Goal: Browse casually: Explore the website without a specific task or goal

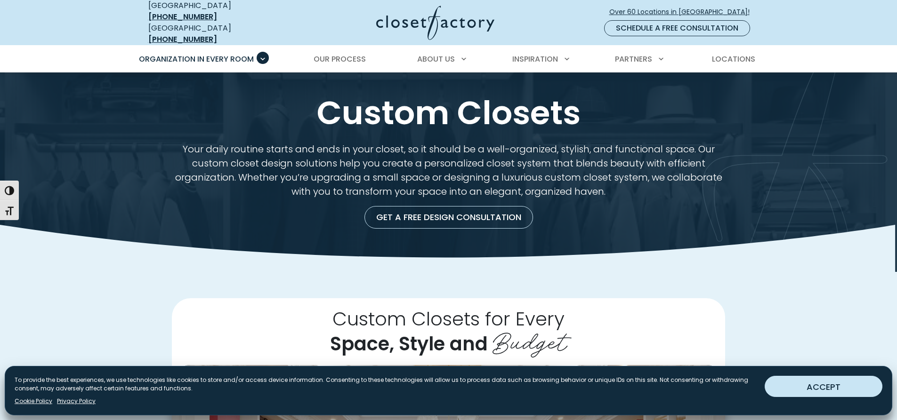
click at [814, 388] on button "ACCEPT" at bounding box center [824, 386] width 118 height 21
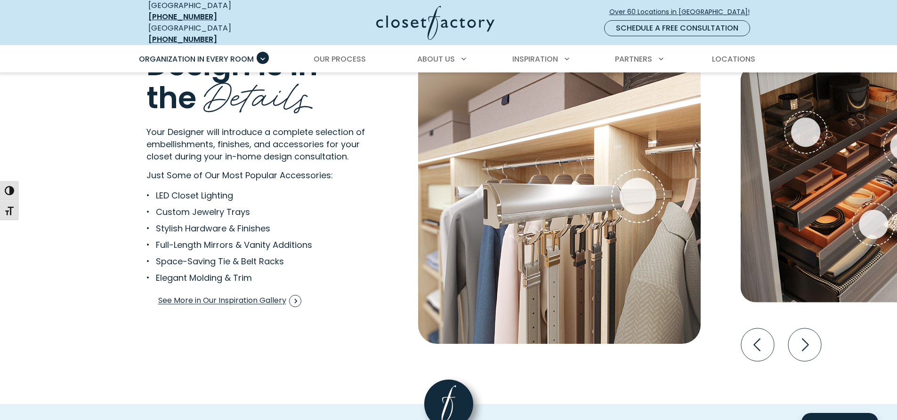
scroll to position [1789, 0]
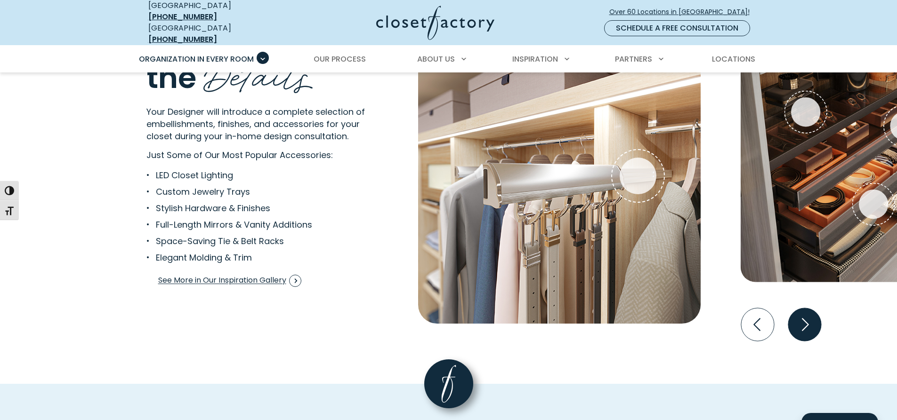
click at [797, 314] on icon "Next slide" at bounding box center [804, 324] width 33 height 33
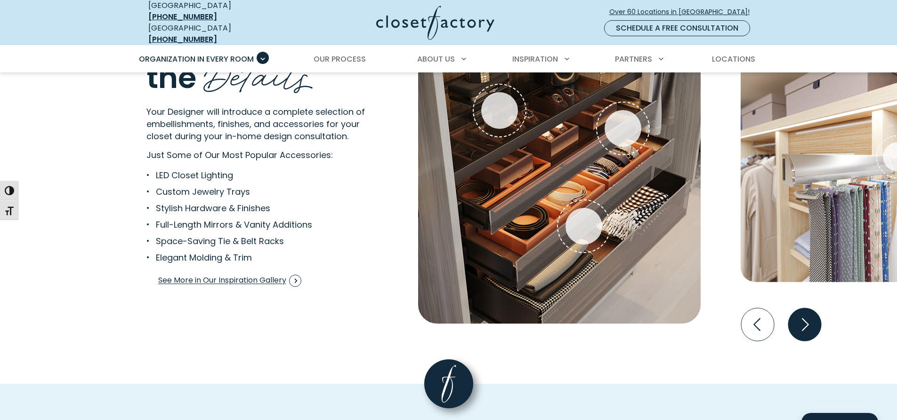
click at [797, 314] on icon "Next slide" at bounding box center [804, 324] width 33 height 33
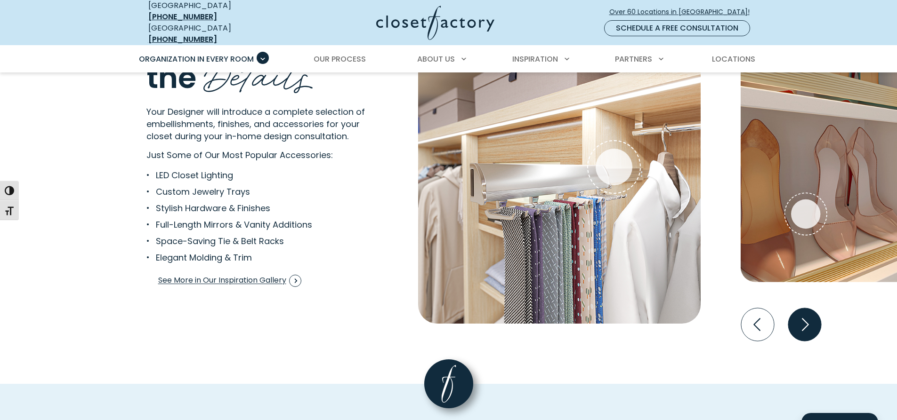
click at [797, 314] on icon "Next slide" at bounding box center [804, 324] width 33 height 33
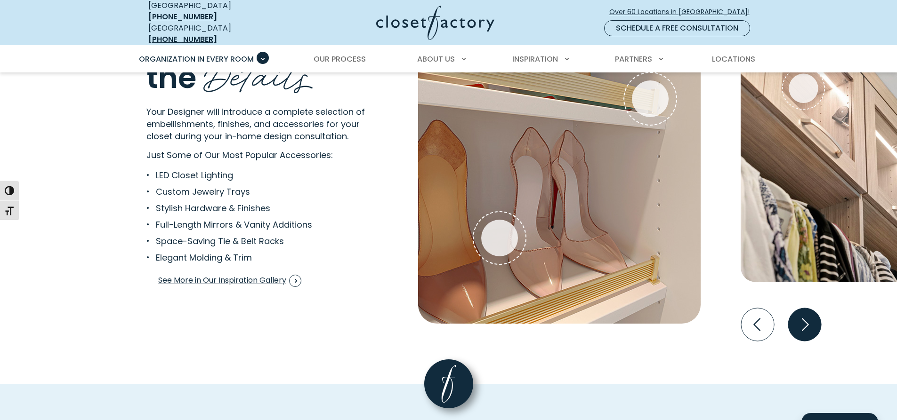
click at [799, 315] on icon "Next slide" at bounding box center [804, 324] width 33 height 33
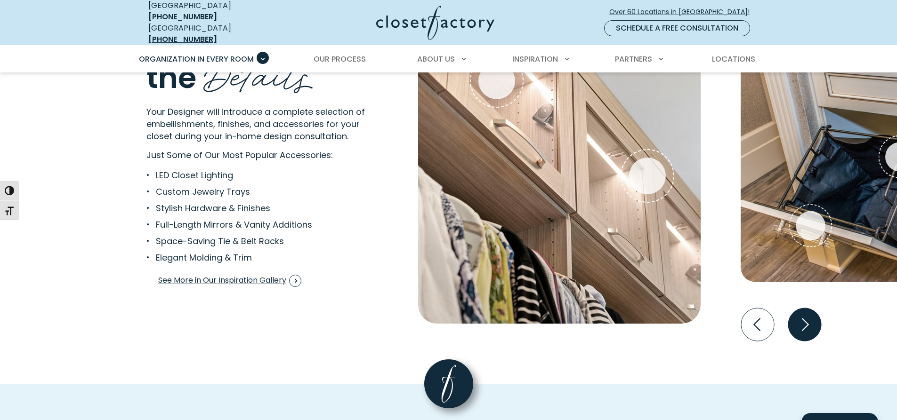
click at [801, 315] on icon "Next slide" at bounding box center [804, 324] width 33 height 33
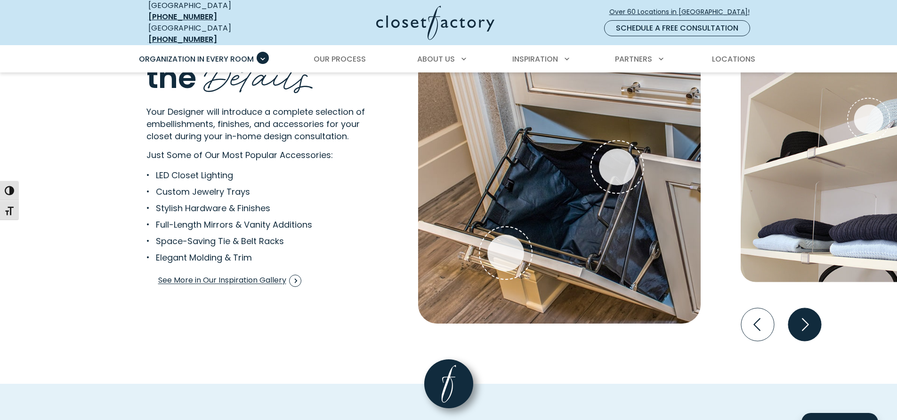
click at [801, 315] on icon "Next slide" at bounding box center [804, 324] width 33 height 33
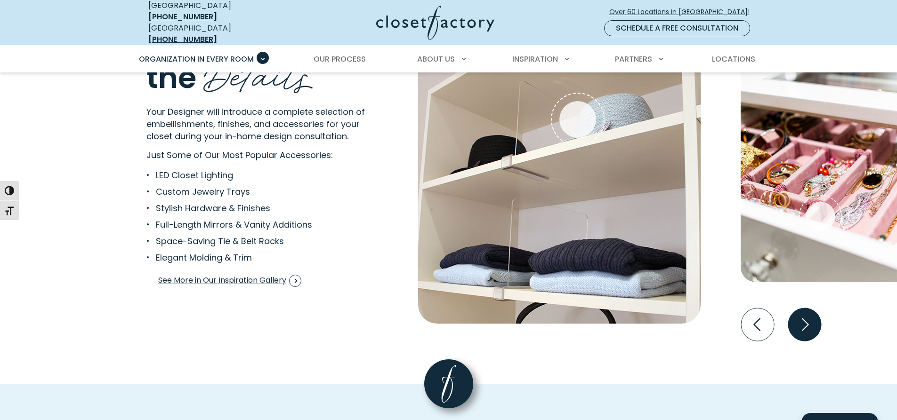
click at [801, 315] on icon "Next slide" at bounding box center [804, 324] width 33 height 33
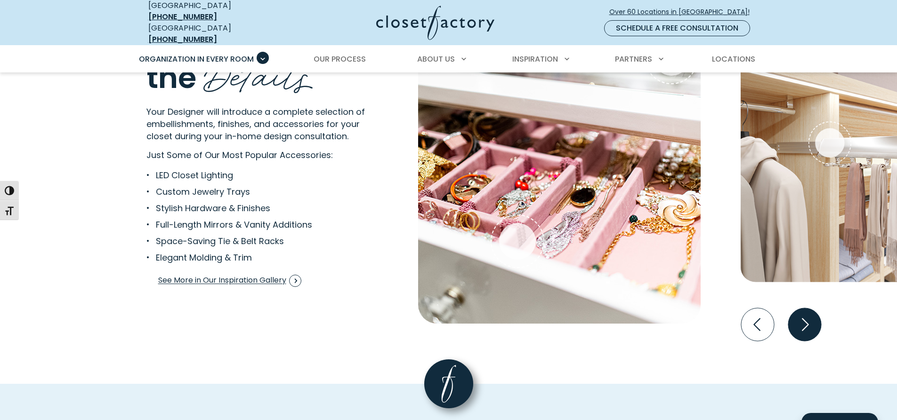
click at [801, 315] on icon "Next slide" at bounding box center [804, 324] width 33 height 33
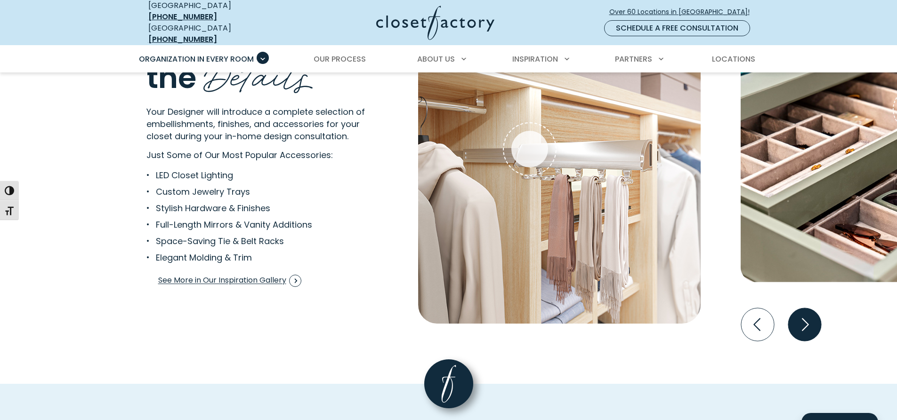
click at [802, 315] on icon "Next slide" at bounding box center [804, 324] width 33 height 33
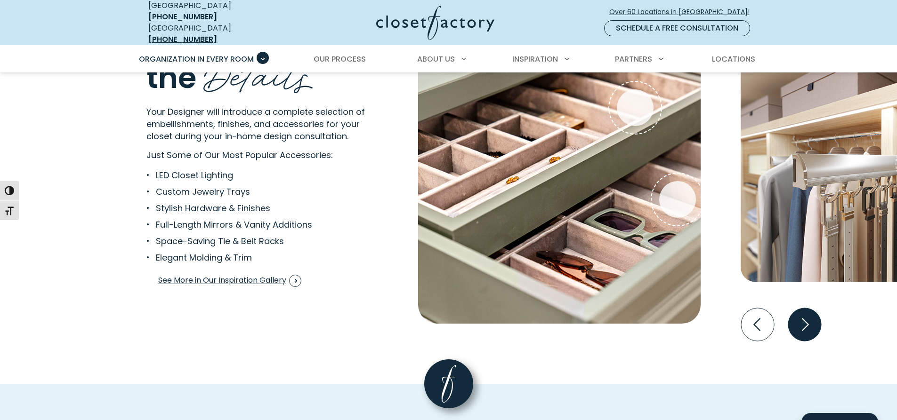
click at [802, 315] on icon "Next slide" at bounding box center [804, 324] width 33 height 33
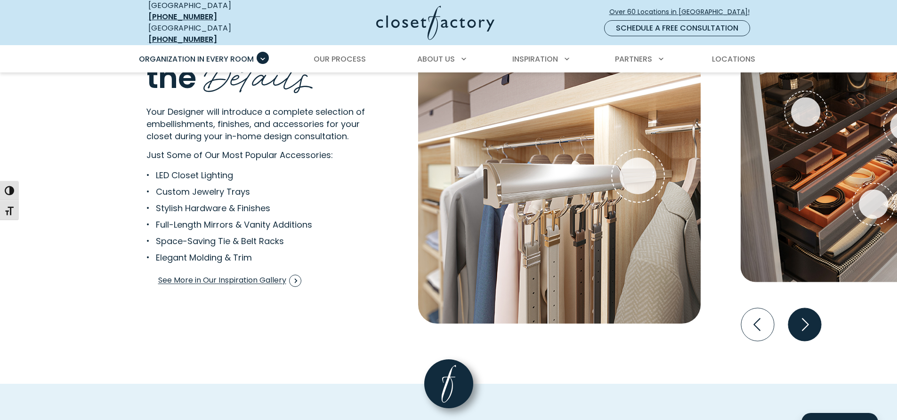
click at [802, 315] on icon "Next slide" at bounding box center [804, 324] width 33 height 33
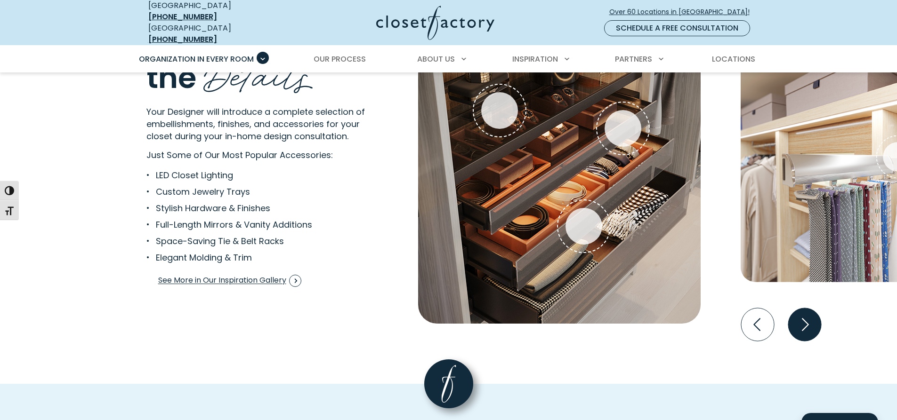
click at [802, 315] on icon "Next slide" at bounding box center [804, 324] width 33 height 33
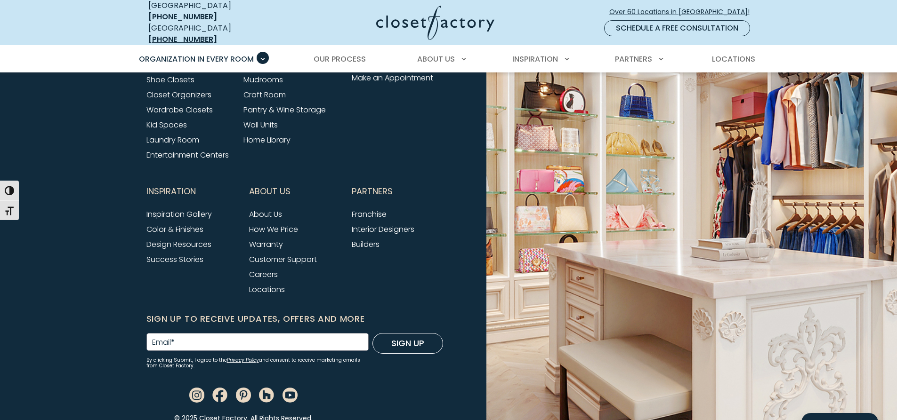
scroll to position [3215, 0]
